Goal: Task Accomplishment & Management: Use online tool/utility

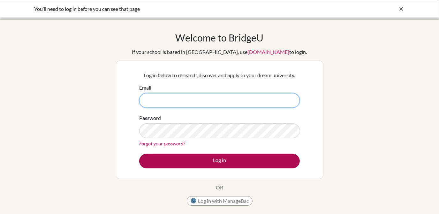
type input "[EMAIL_ADDRESS][DOMAIN_NAME]"
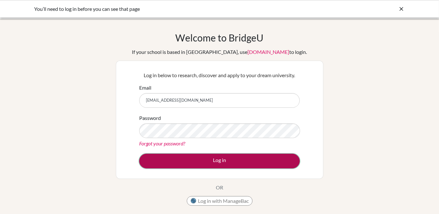
click at [226, 160] on button "Log in" at bounding box center [219, 161] width 161 height 15
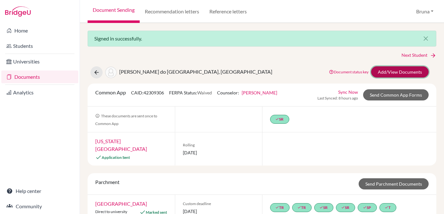
click at [397, 71] on link "Add/View Documents" at bounding box center [399, 71] width 57 height 11
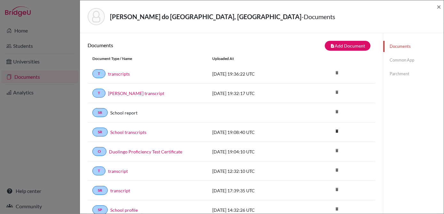
click at [411, 58] on link "Common App" at bounding box center [413, 60] width 60 height 11
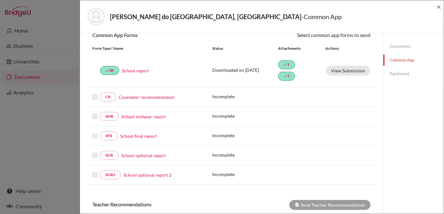
scroll to position [35, 0]
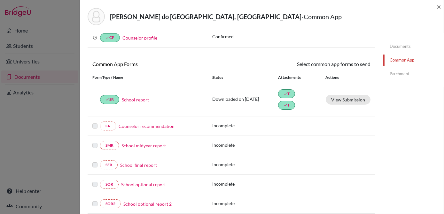
click at [405, 72] on link "Parchment" at bounding box center [413, 73] width 60 height 11
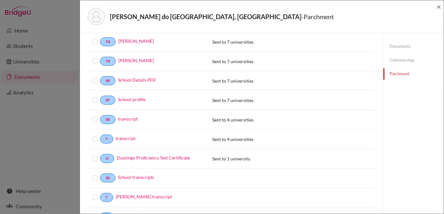
scroll to position [35, 0]
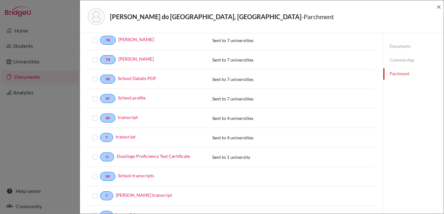
click at [100, 153] on label at bounding box center [100, 153] width 0 height 0
click at [0, 0] on input "checkbox" at bounding box center [0, 0] width 0 height 0
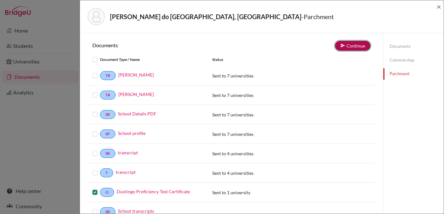
click at [344, 48] on button "Continue" at bounding box center [352, 46] width 35 height 10
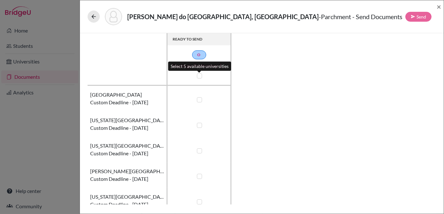
click at [197, 75] on label at bounding box center [199, 75] width 5 height 5
click at [197, 75] on input "checkbox" at bounding box center [197, 75] width 5 height 6
checkbox input "true"
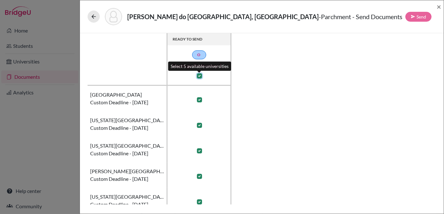
checkbox input "true"
click at [198, 76] on label at bounding box center [199, 75] width 5 height 5
click at [198, 76] on input "checkbox" at bounding box center [197, 75] width 5 height 6
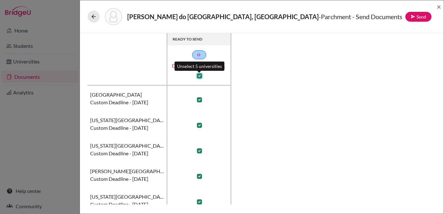
checkbox input "false"
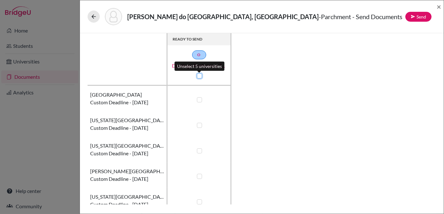
checkbox input "false"
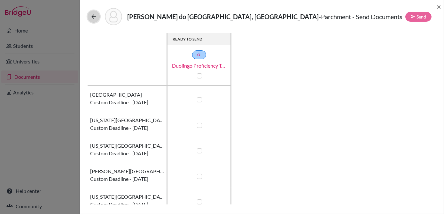
click at [91, 16] on icon at bounding box center [93, 16] width 6 height 6
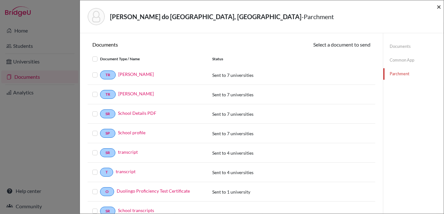
click at [436, 7] on span "×" at bounding box center [438, 6] width 4 height 9
